Goal: Task Accomplishment & Management: Use online tool/utility

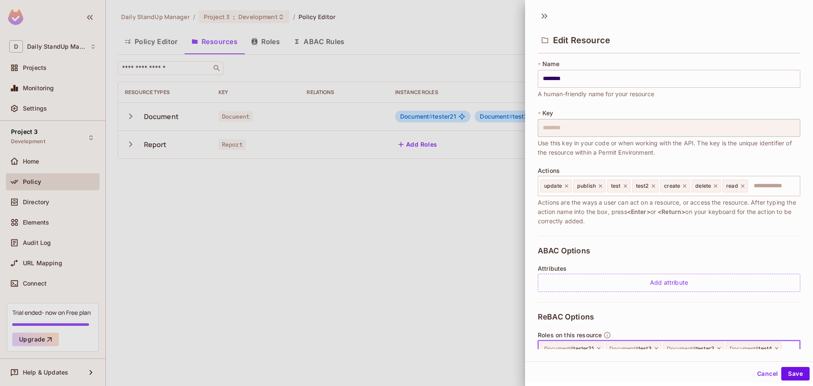
scroll to position [85, 0]
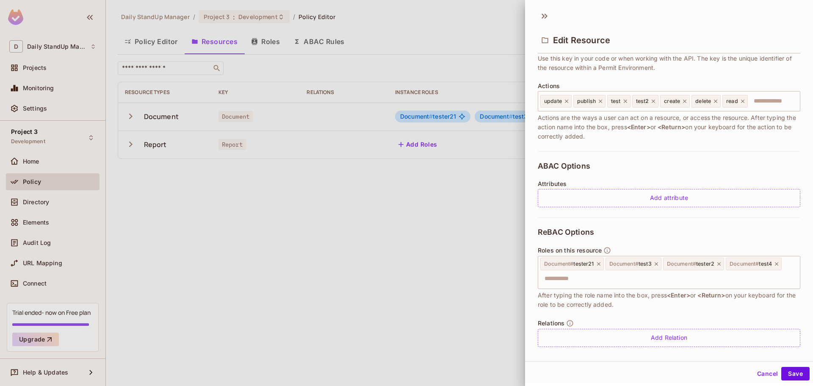
click at [685, 240] on div "ReBAC Options Roles on this resource Document # tester21 Document # test3 Docum…" at bounding box center [669, 287] width 263 height 140
click at [661, 288] on div "Document # tester21 Document # test3 Document # tester2 Document # test4 ​" at bounding box center [669, 272] width 263 height 33
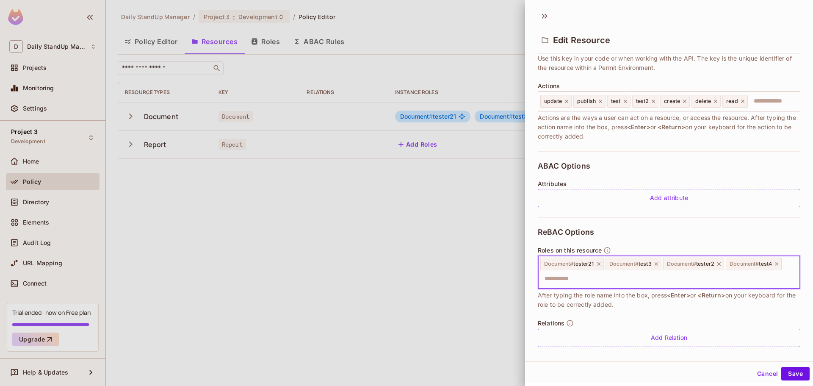
click at [706, 223] on div "ReBAC Options Roles on this resource Document # tester21 Document # test3 Docum…" at bounding box center [669, 287] width 263 height 140
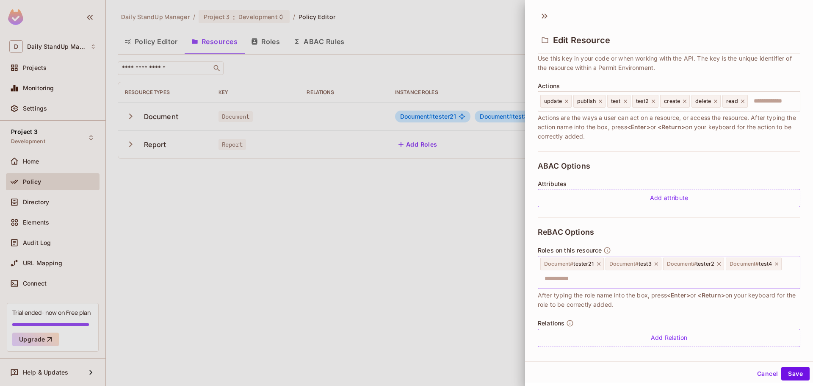
click at [745, 263] on div "Document # tester21 Document # test3 Document # tester2 Document # test4 ​" at bounding box center [669, 272] width 263 height 33
click at [540, 18] on icon at bounding box center [545, 16] width 14 height 14
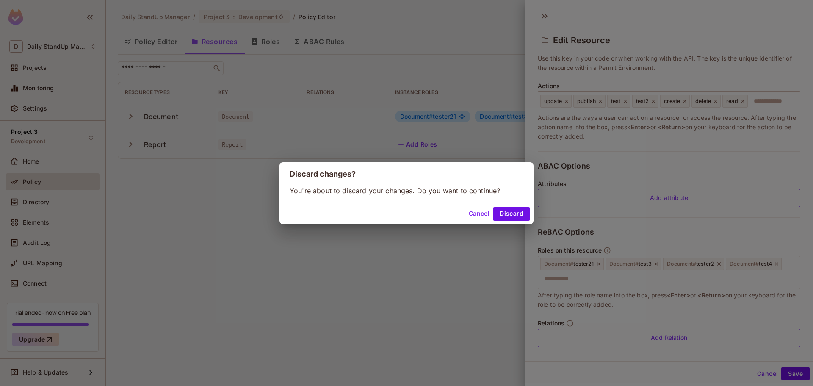
click at [500, 211] on button "Discard" at bounding box center [511, 214] width 37 height 14
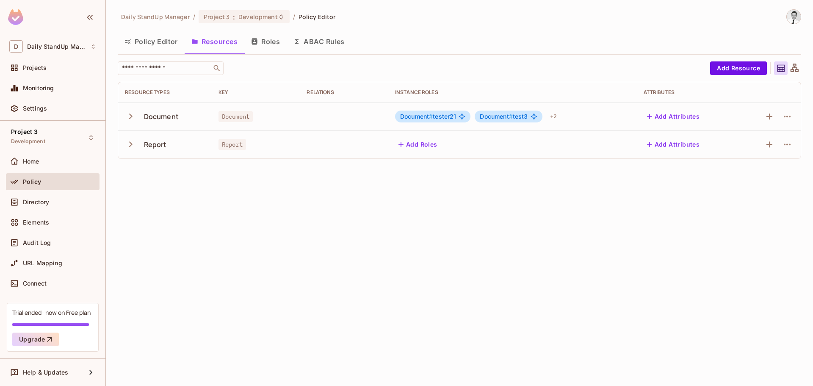
drag, startPoint x: 303, startPoint y: 198, endPoint x: 105, endPoint y: 0, distance: 280.0
click at [303, 198] on div "Daily StandUp Manager / Project 3 : Development / Policy Editor Policy Editor R…" at bounding box center [459, 193] width 707 height 386
click at [744, 66] on button "Add Resource" at bounding box center [738, 68] width 57 height 14
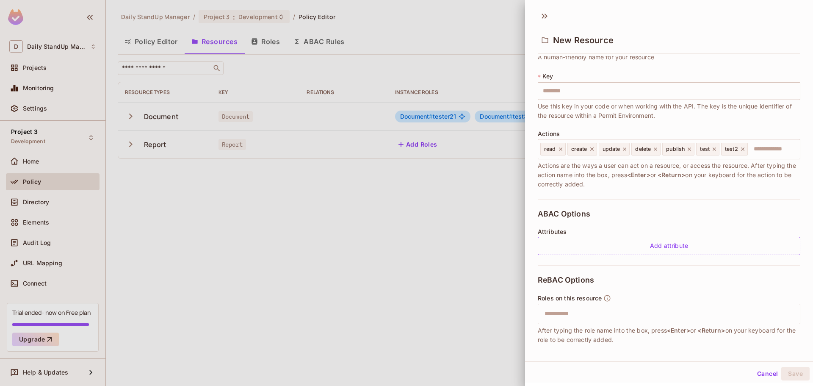
scroll to position [80, 0]
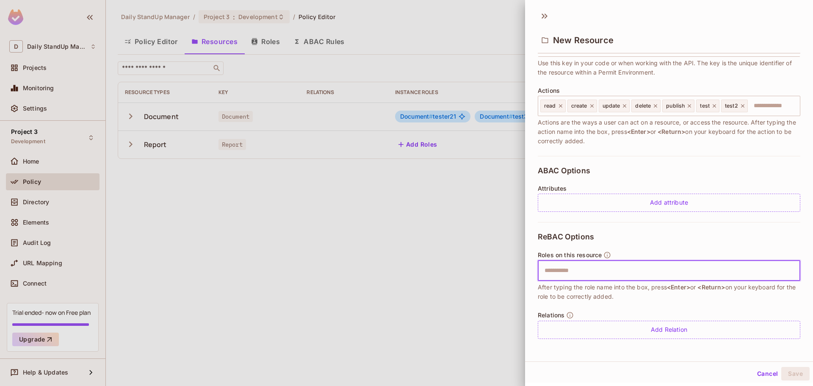
click at [582, 268] on input "text" at bounding box center [668, 270] width 257 height 17
click at [658, 246] on div "ReBAC Options Roles on this resource ​ After typing the role name into the box,…" at bounding box center [669, 285] width 263 height 127
click at [593, 267] on input "text" at bounding box center [668, 270] width 257 height 17
type input "*"
click at [477, 60] on div at bounding box center [406, 193] width 813 height 386
